Goal: Find specific page/section: Find specific page/section

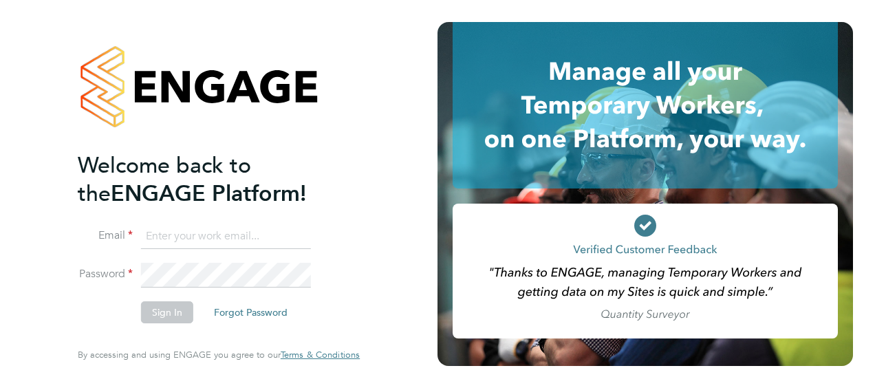
click at [191, 241] on input at bounding box center [226, 236] width 170 height 25
type input "[EMAIL_ADDRESS][PERSON_NAME][DOMAIN_NAME]"
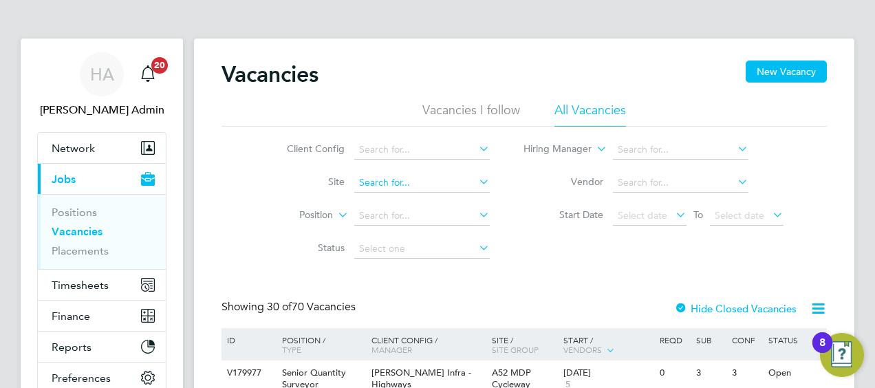
click at [385, 183] on input at bounding box center [422, 182] width 136 height 19
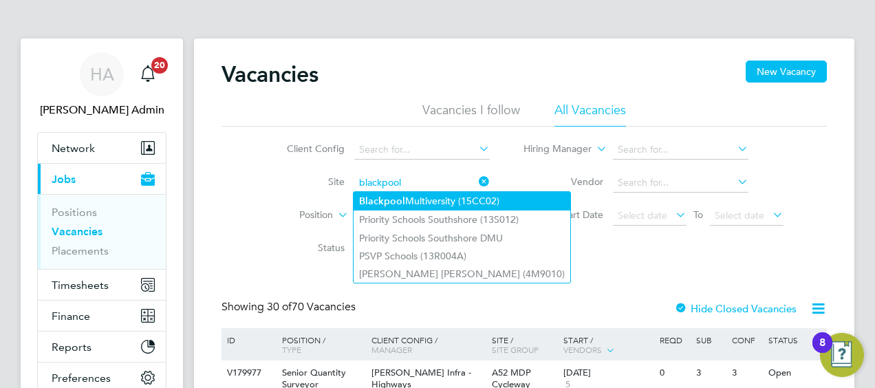
click at [400, 200] on b "Blackpool" at bounding box center [382, 201] width 46 height 12
type input "Blackpool Multiversity (15CC02)"
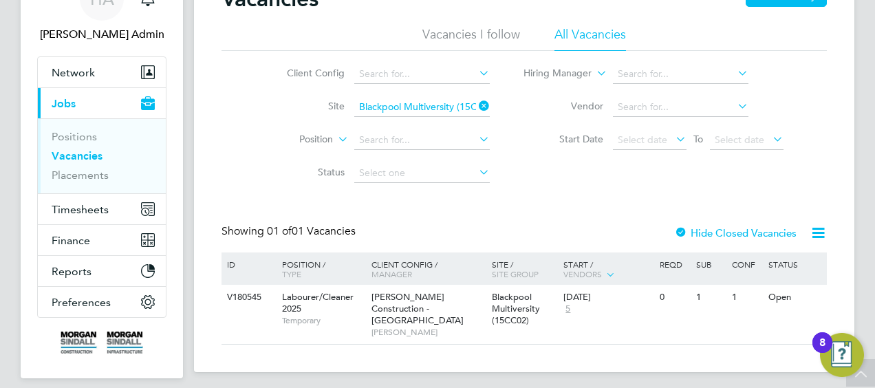
scroll to position [54, 0]
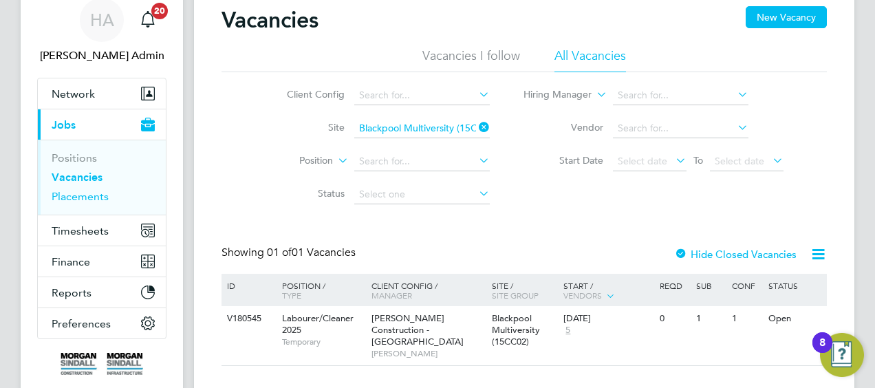
click at [98, 195] on link "Placements" at bounding box center [80, 196] width 57 height 13
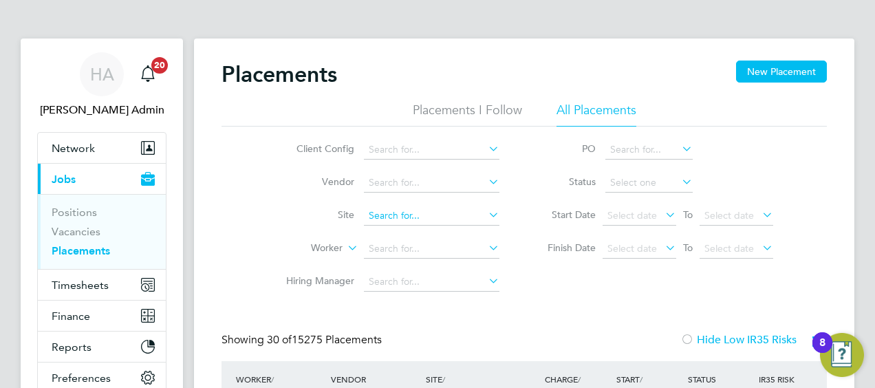
click at [409, 212] on input at bounding box center [432, 215] width 136 height 19
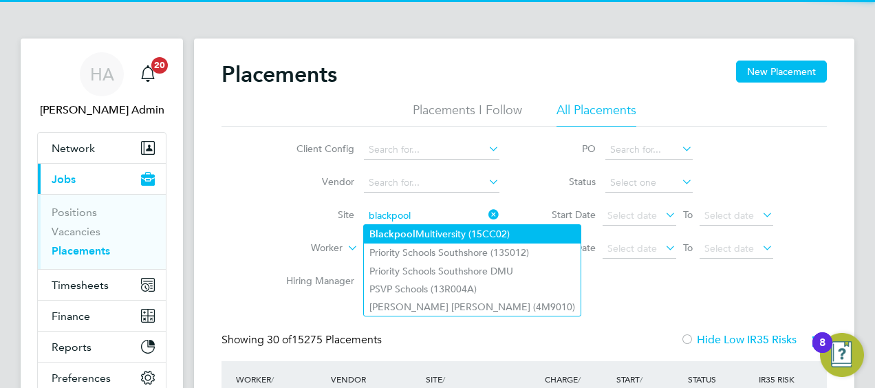
click at [424, 234] on li "Blackpool Multiversity (15CC02)" at bounding box center [472, 234] width 217 height 19
type input "Blackpool Multiversity (15CC02)"
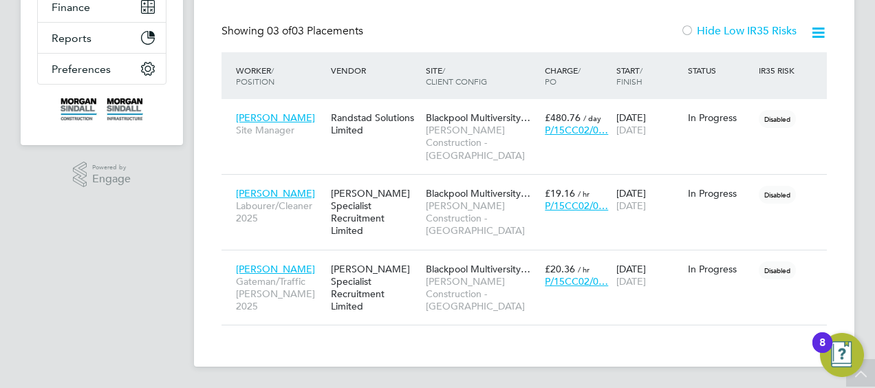
click at [545, 341] on div "Placements New Placement Placements I Follow All Placements Client Config Vendo…" at bounding box center [524, 48] width 661 height 637
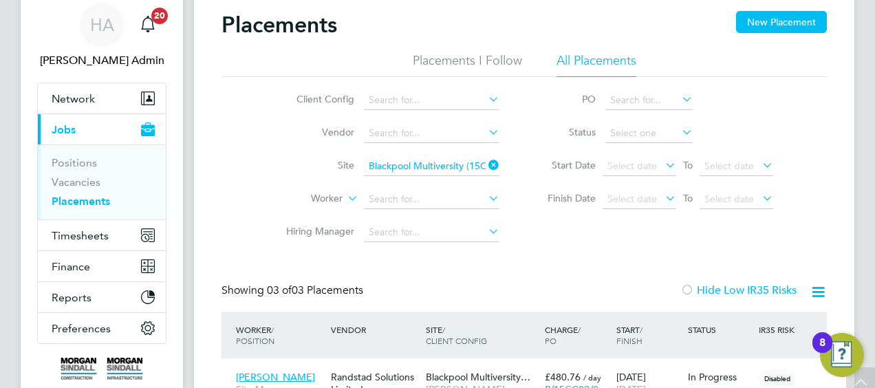
scroll to position [34, 0]
